Goal: Book appointment/travel/reservation

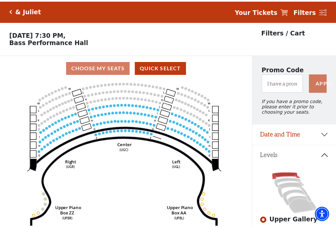
scroll to position [31, 0]
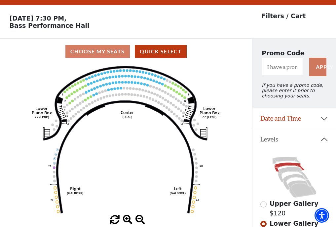
scroll to position [31, 0]
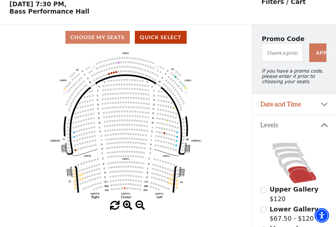
scroll to position [31, 0]
